Goal: Find specific page/section: Locate item on page

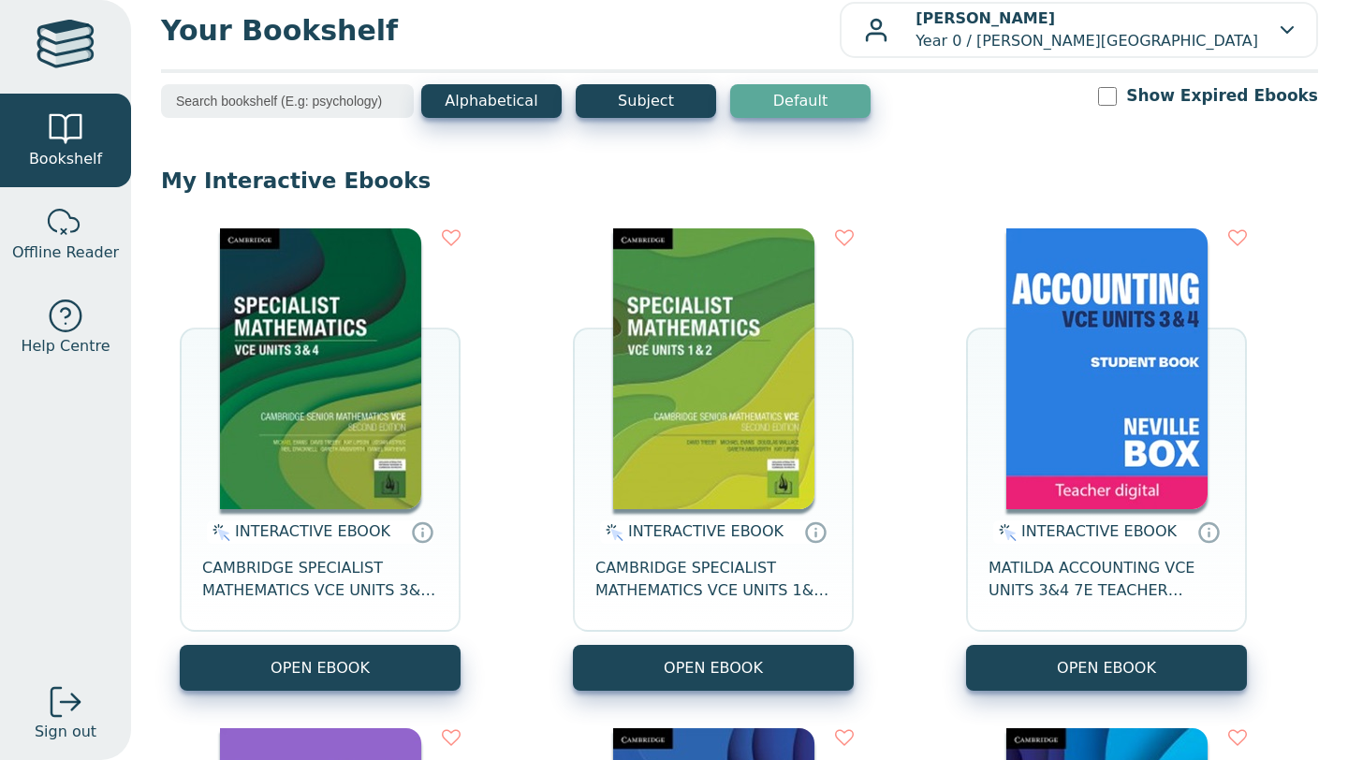
scroll to position [24, 0]
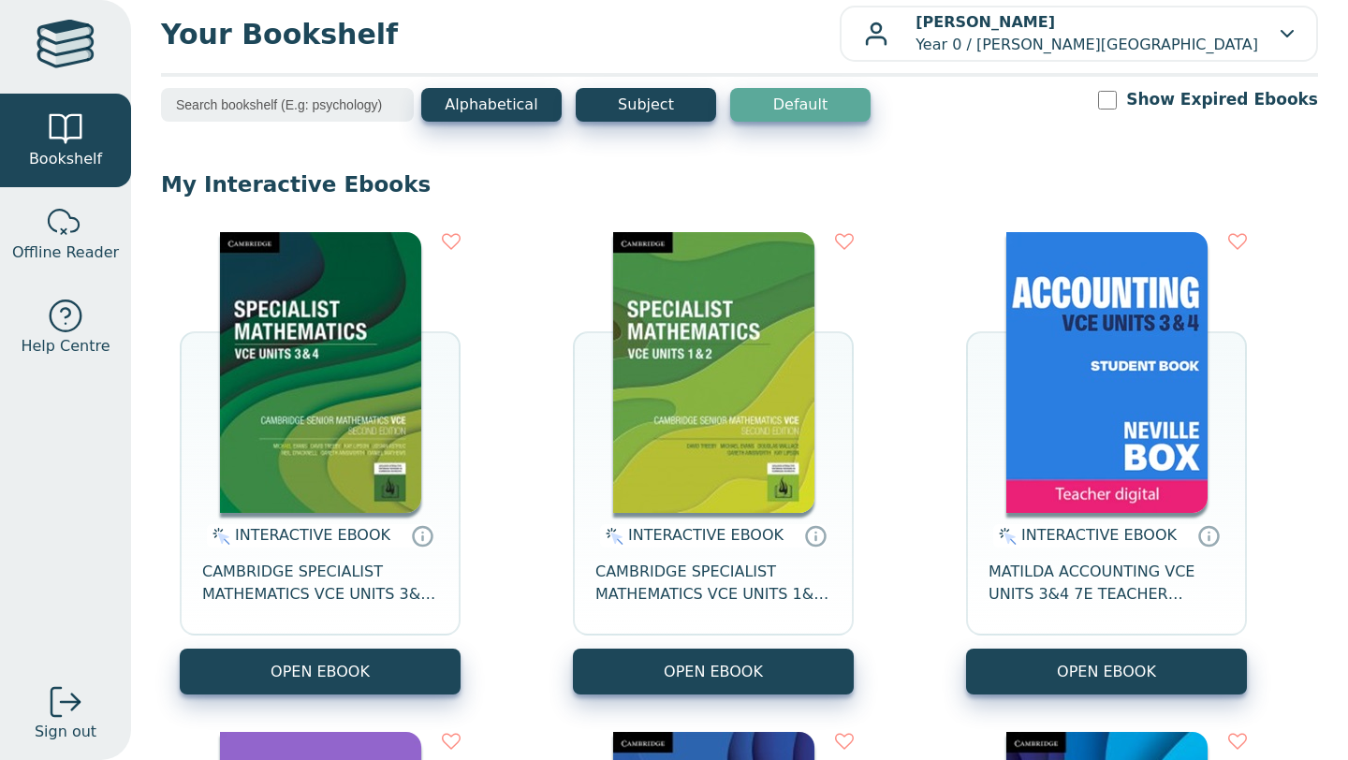
click at [223, 104] on input "search" at bounding box center [287, 105] width 253 height 34
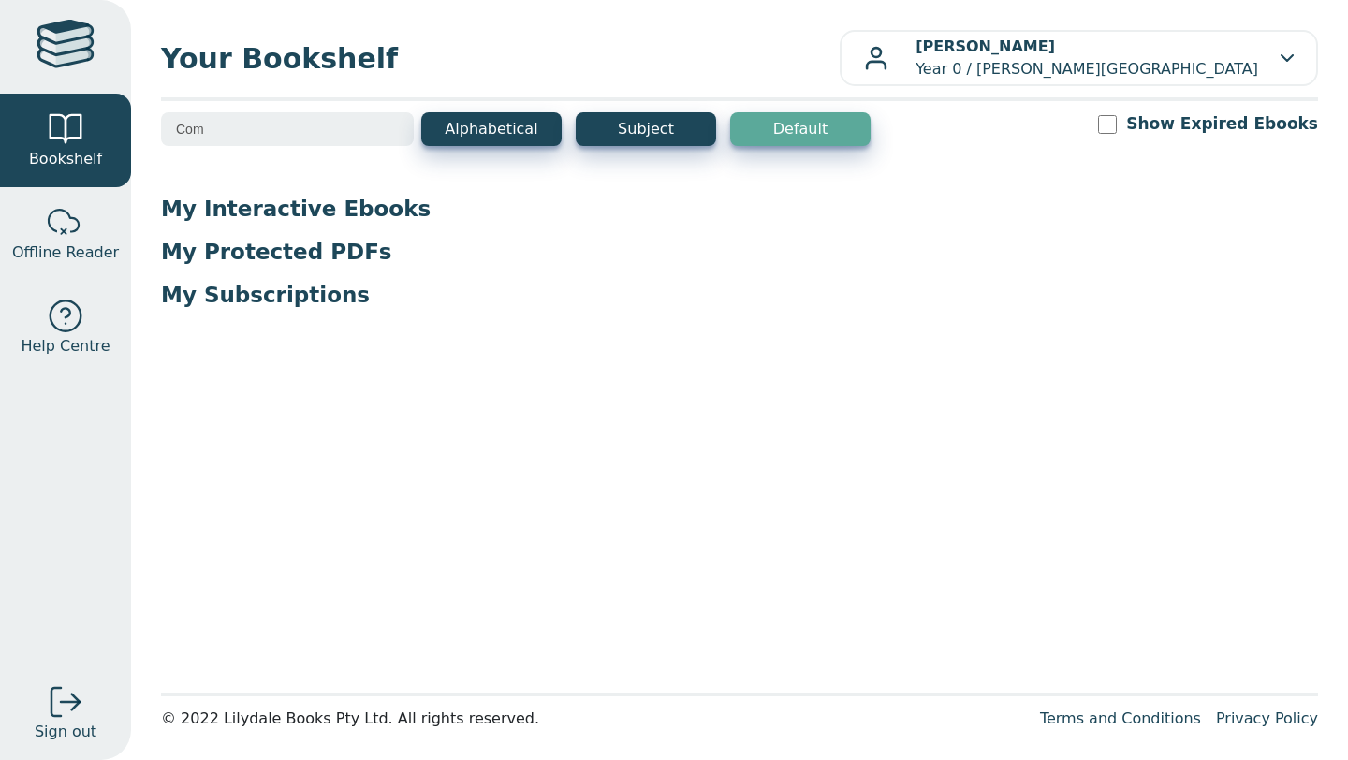
scroll to position [0, 0]
type input "Compass Revision Geography"
click at [74, 49] on div at bounding box center [65, 47] width 58 height 54
click at [83, 150] on span "Bookshelf" at bounding box center [65, 159] width 73 height 22
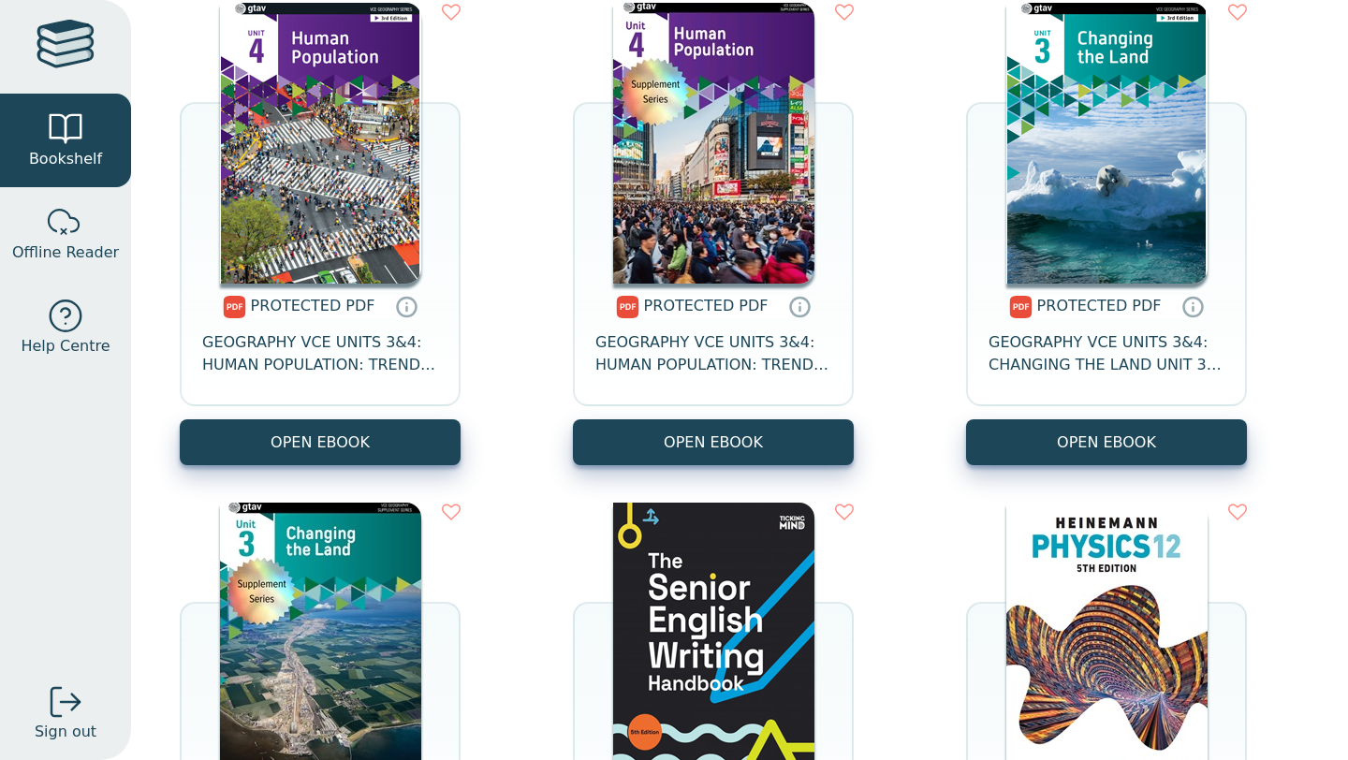
scroll to position [4781, 0]
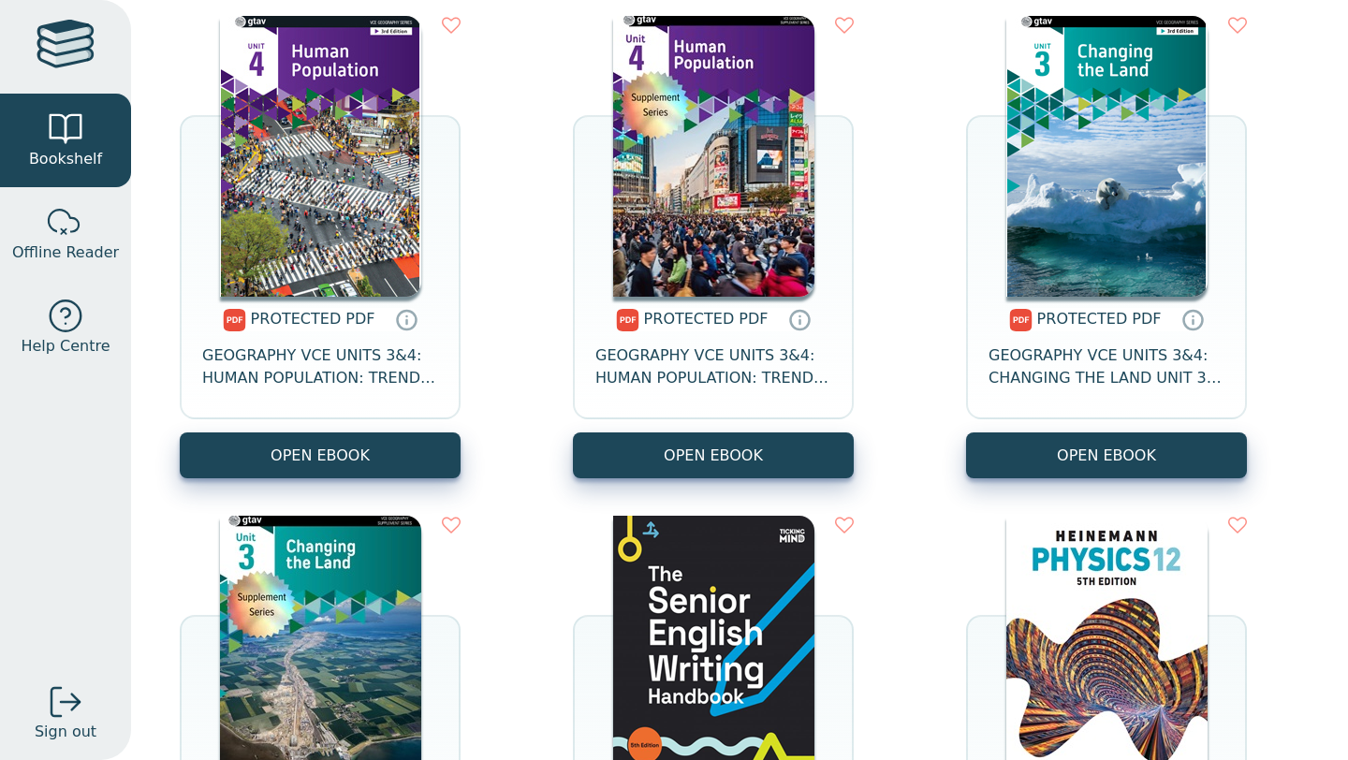
click at [687, 141] on img at bounding box center [713, 156] width 201 height 281
